Goal: Task Accomplishment & Management: Use online tool/utility

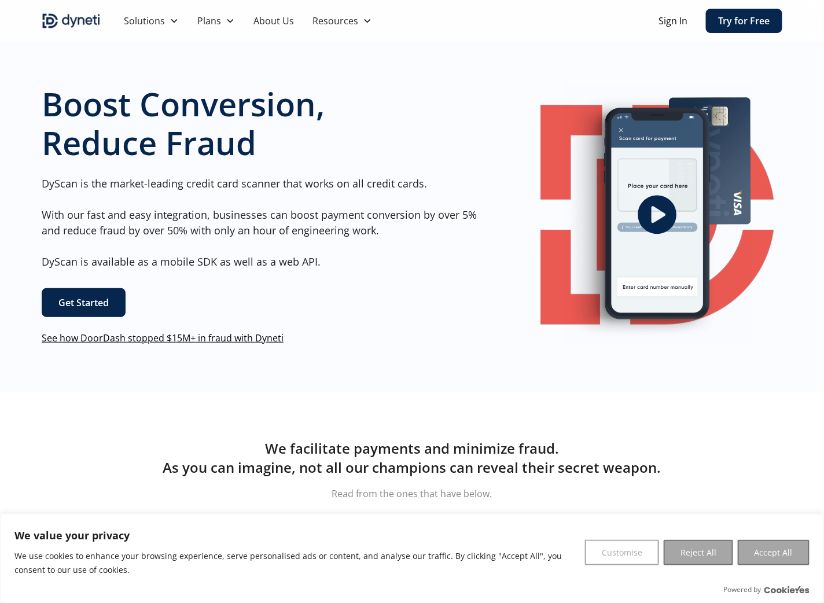
click at [96, 304] on link "Get Started" at bounding box center [84, 302] width 84 height 29
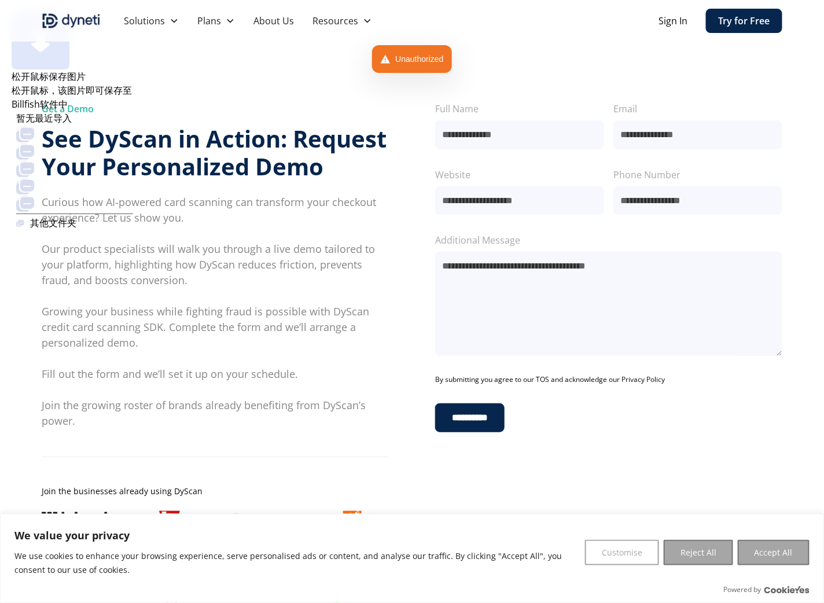
click at [133, 12] on div at bounding box center [73, 12] width 122 height 0
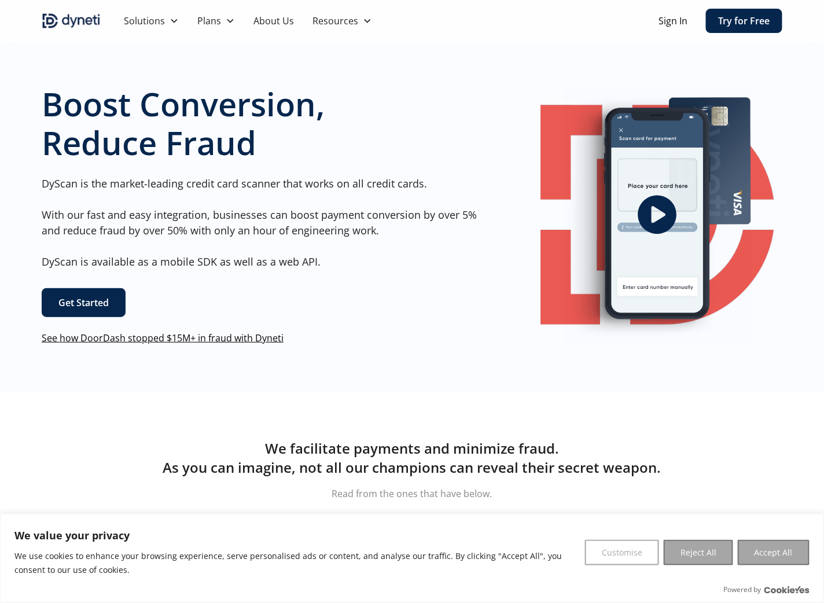
click at [675, 209] on icon "open lightbox" at bounding box center [657, 215] width 39 height 39
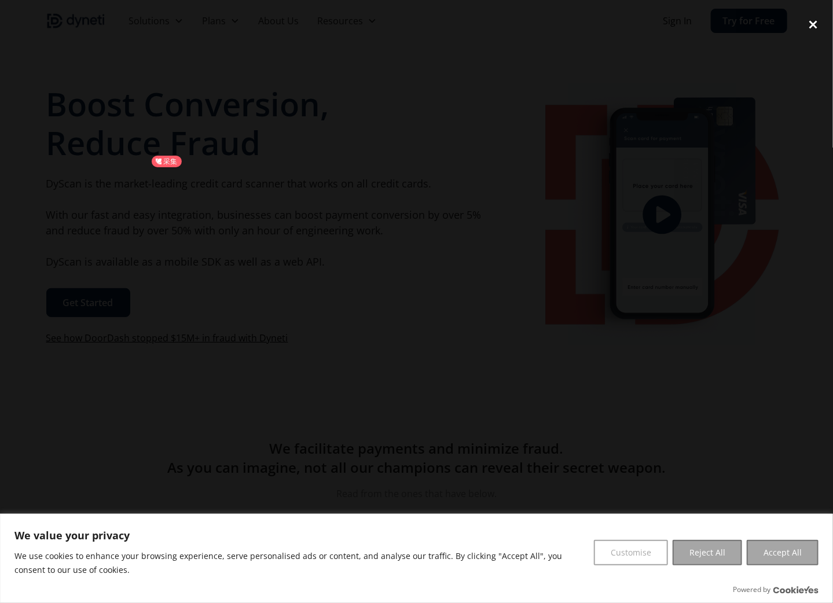
click at [815, 28] on div "close lightbox" at bounding box center [813, 24] width 39 height 25
